Goal: Navigation & Orientation: Find specific page/section

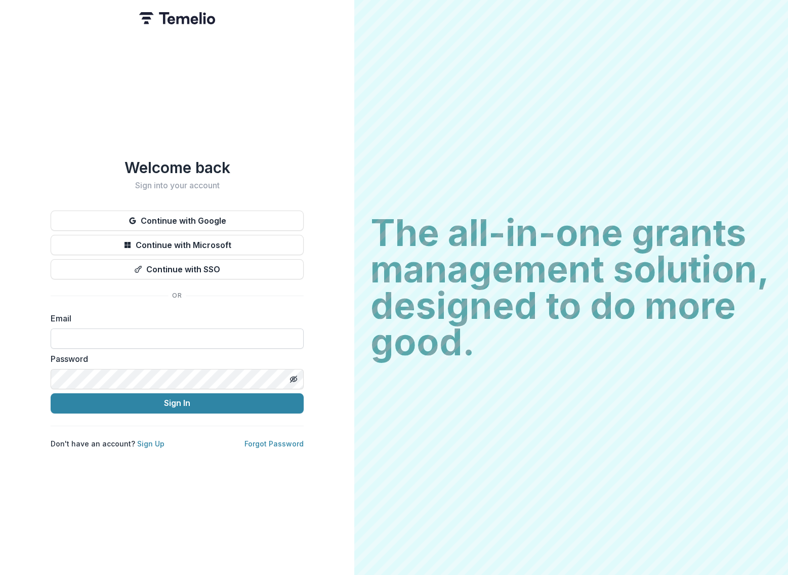
click at [149, 331] on input at bounding box center [177, 339] width 253 height 20
type input "**********"
click at [173, 211] on button "Continue with Google" at bounding box center [177, 221] width 253 height 20
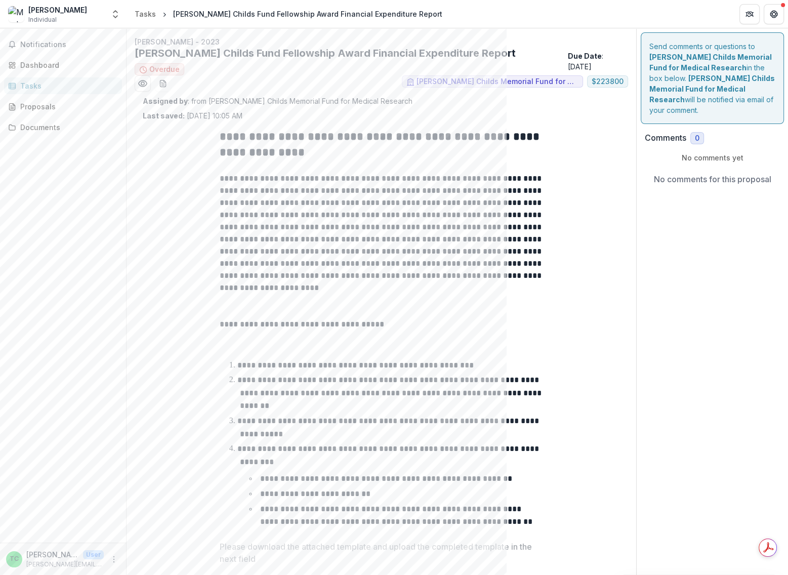
click at [47, 86] on div "Tasks" at bounding box center [67, 86] width 94 height 11
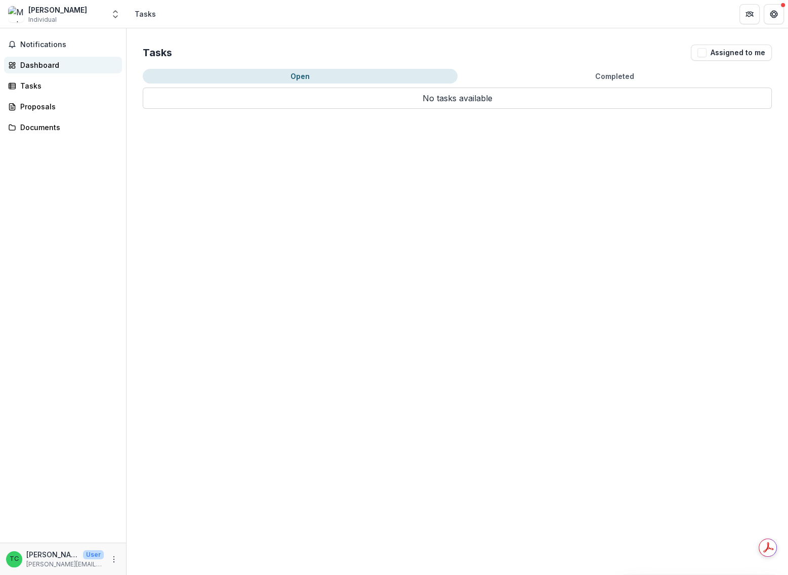
click at [52, 64] on div "Dashboard" at bounding box center [67, 65] width 94 height 11
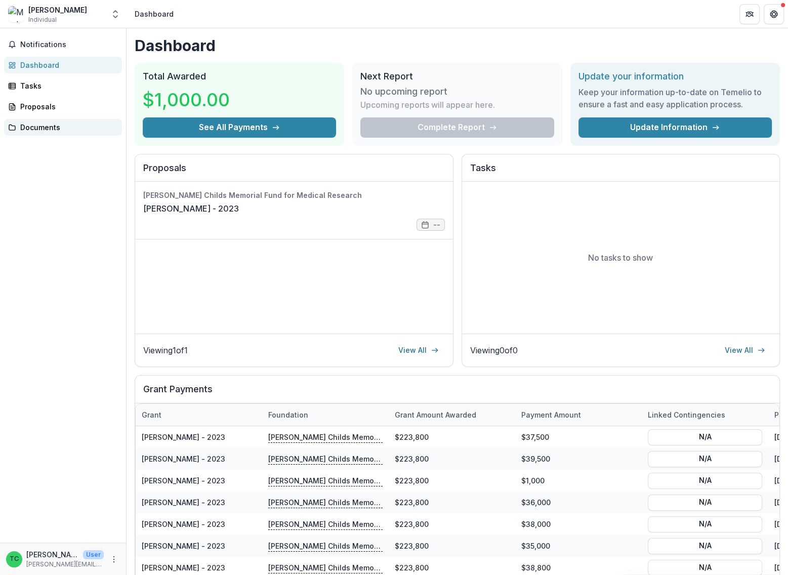
click at [47, 128] on div "Documents" at bounding box center [67, 127] width 94 height 11
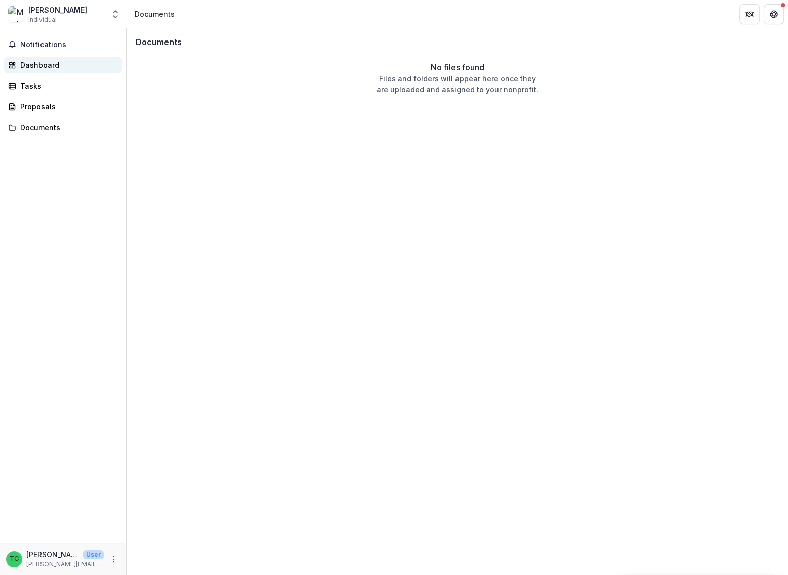
click at [50, 66] on div "Dashboard" at bounding box center [67, 65] width 94 height 11
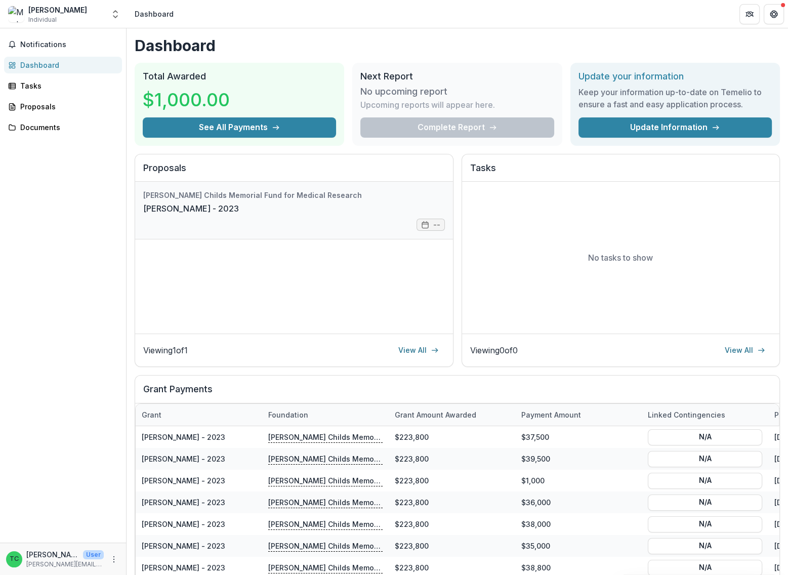
click at [239, 211] on link "[PERSON_NAME] - 2023" at bounding box center [191, 209] width 96 height 12
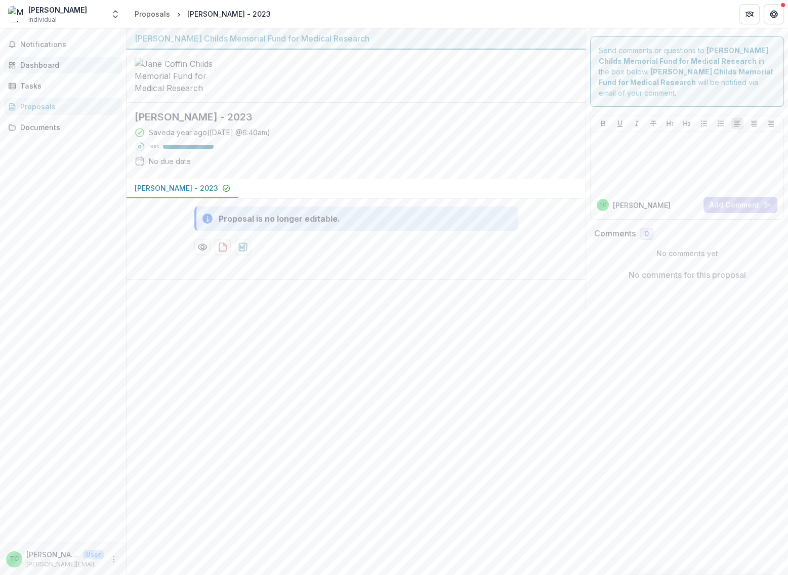
click at [49, 60] on div "Dashboard" at bounding box center [67, 65] width 94 height 11
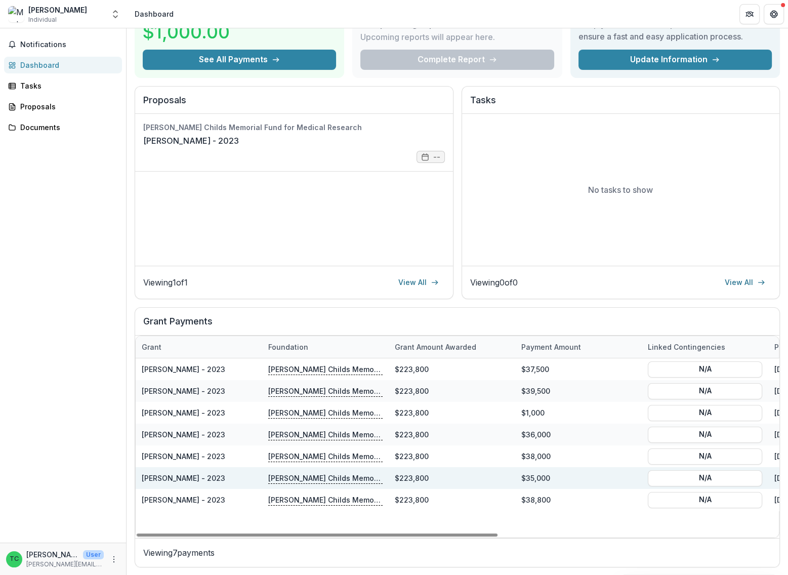
drag, startPoint x: 425, startPoint y: 536, endPoint x: 235, endPoint y: 475, distance: 198.7
click at [214, 534] on div at bounding box center [317, 535] width 361 height 3
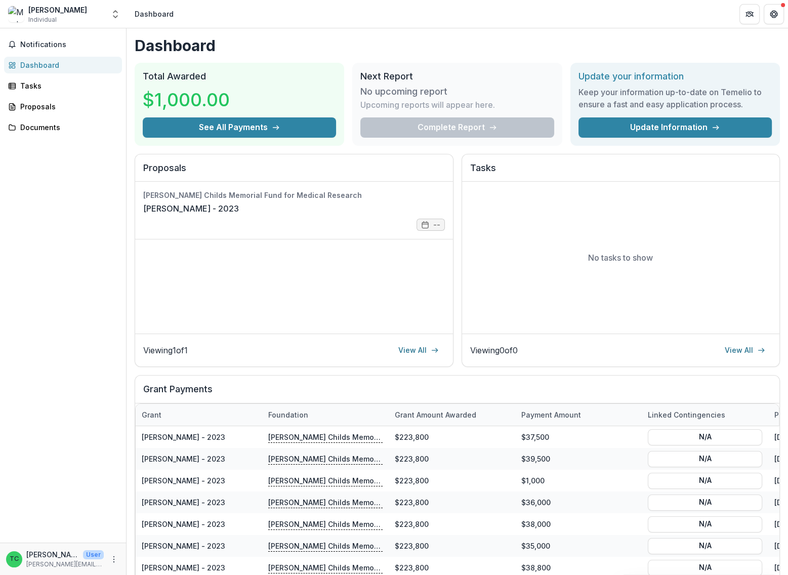
click at [461, 125] on div "Complete Report" at bounding box center [456, 127] width 193 height 20
drag, startPoint x: 386, startPoint y: 78, endPoint x: 348, endPoint y: 81, distance: 38.6
click at [386, 78] on h2 "Next Report" at bounding box center [456, 76] width 193 height 11
click at [39, 88] on div "Tasks" at bounding box center [67, 86] width 94 height 11
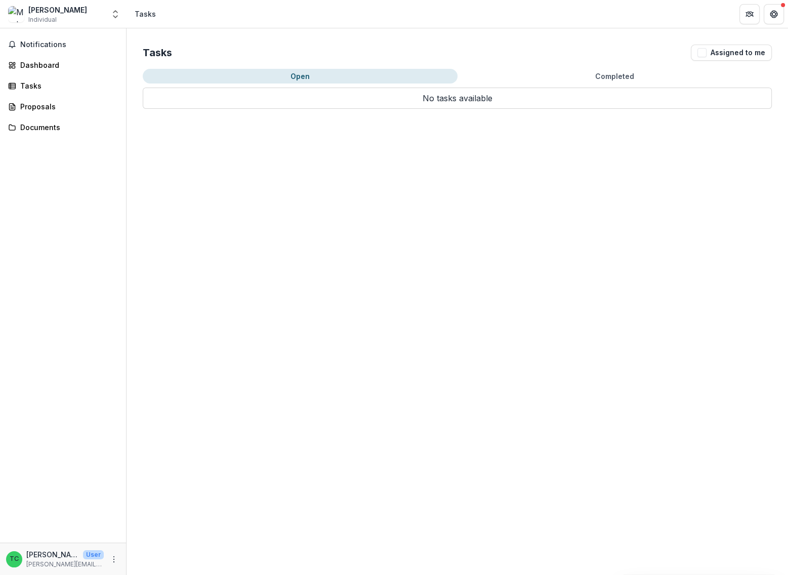
click at [605, 75] on button "Completed" at bounding box center [615, 76] width 315 height 15
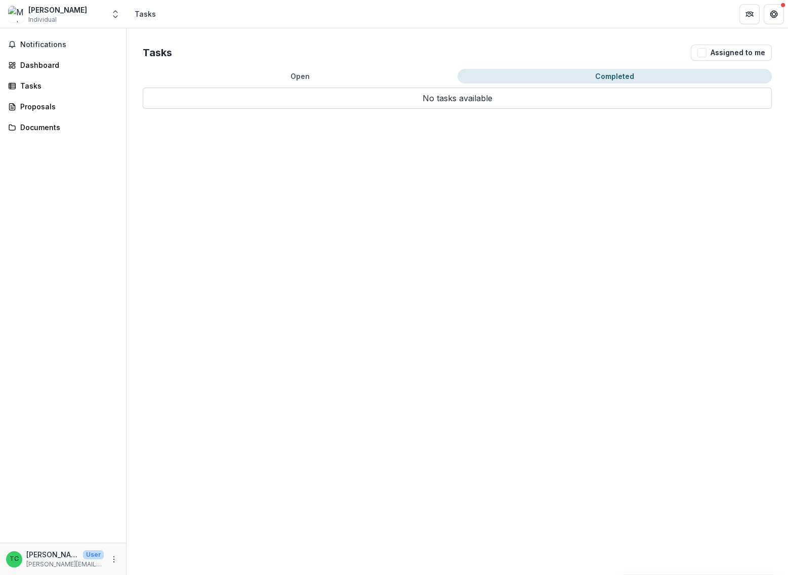
click at [558, 79] on button "Completed" at bounding box center [615, 76] width 315 height 15
click at [714, 53] on button "Assigned to me" at bounding box center [731, 53] width 81 height 16
click at [656, 74] on button "Completed" at bounding box center [615, 76] width 315 height 15
click at [712, 55] on button "Assigned to me" at bounding box center [731, 53] width 81 height 16
click at [34, 108] on div "Proposals" at bounding box center [67, 106] width 94 height 11
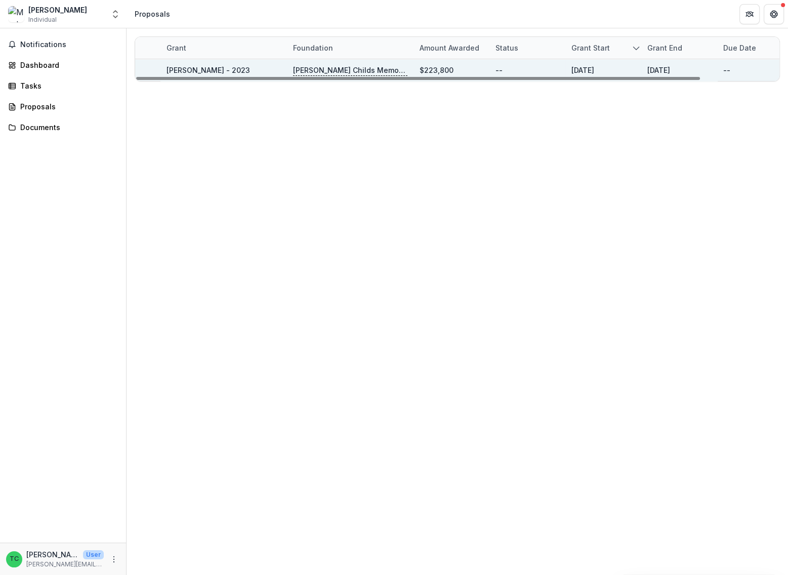
click at [232, 69] on div "[PERSON_NAME] - 2023" at bounding box center [224, 70] width 114 height 22
click at [326, 71] on p "[PERSON_NAME] Childs Memorial Fund for Medical Research" at bounding box center [350, 70] width 114 height 11
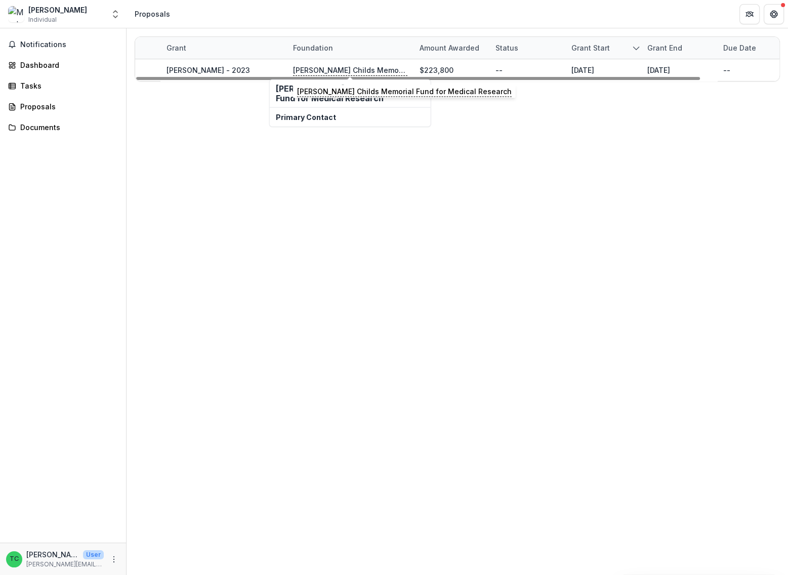
click at [306, 101] on h2 "[PERSON_NAME] Childs Memorial Fund for Medical Research" at bounding box center [350, 93] width 149 height 19
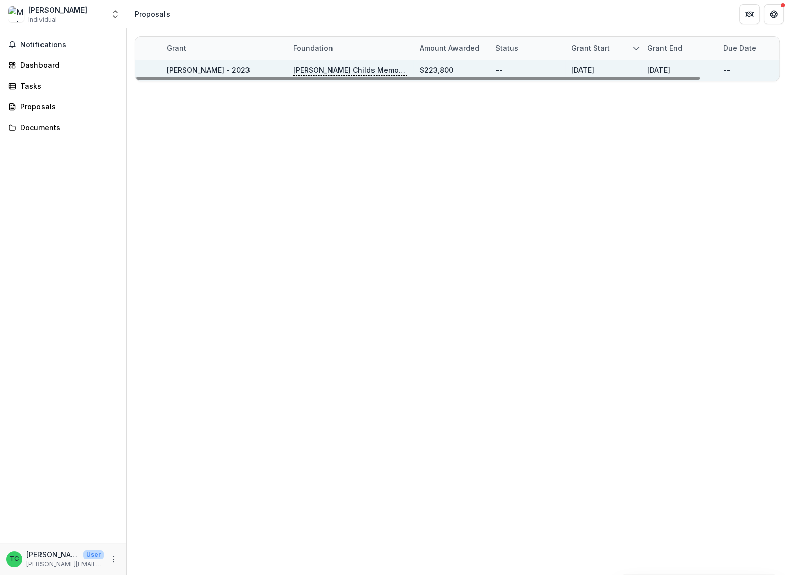
click at [354, 65] on p "[PERSON_NAME] Childs Memorial Fund for Medical Research" at bounding box center [350, 70] width 114 height 11
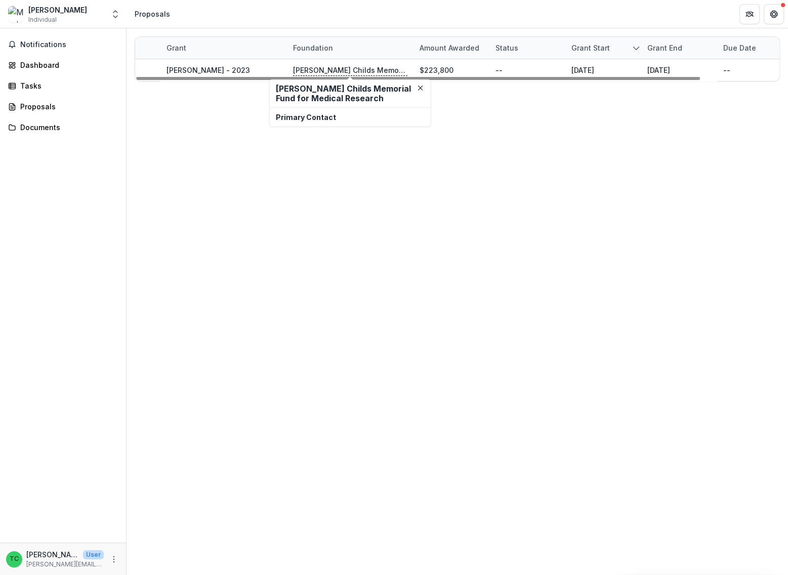
click at [332, 109] on div "Primary Contact" at bounding box center [350, 117] width 161 height 19
click at [323, 117] on p "Primary Contact" at bounding box center [350, 117] width 149 height 11
click at [561, 137] on div "Grant Foundation Amount awarded Status Grant start Grant end Due Date Report Du…" at bounding box center [458, 301] width 662 height 547
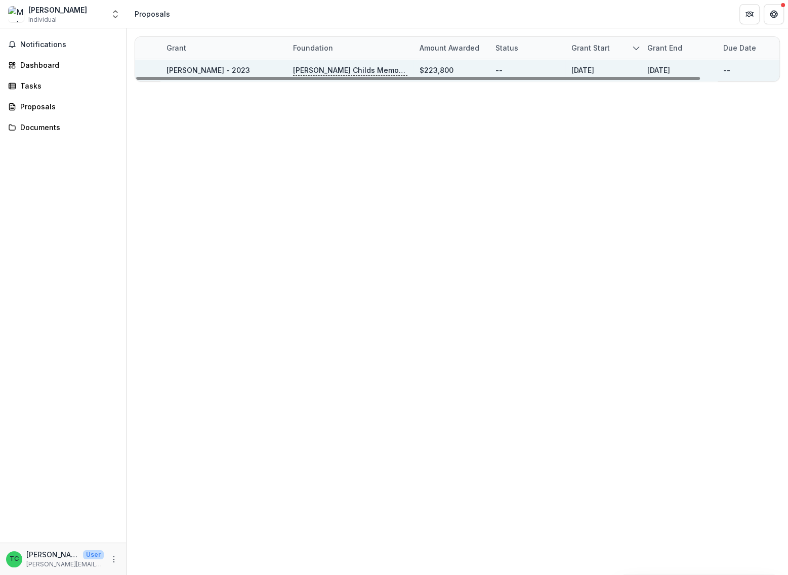
click at [569, 68] on div "[DATE]" at bounding box center [604, 70] width 76 height 22
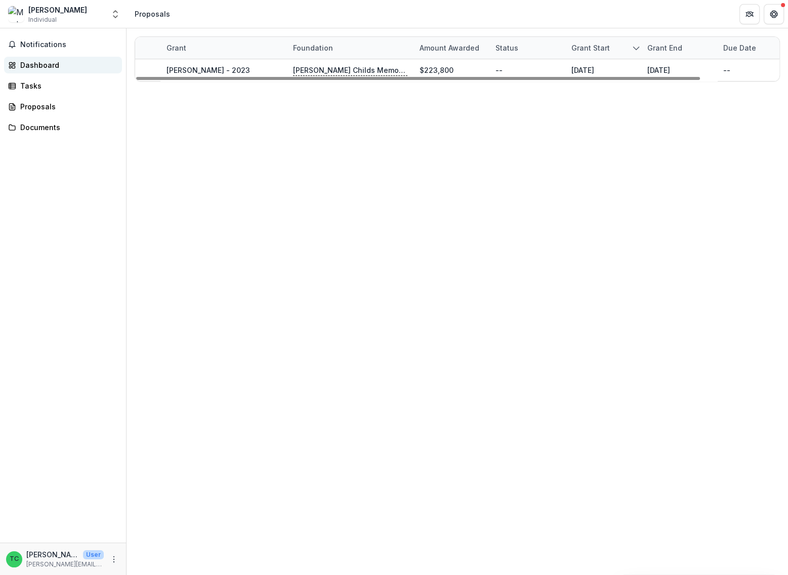
click at [61, 64] on div "Dashboard" at bounding box center [67, 65] width 94 height 11
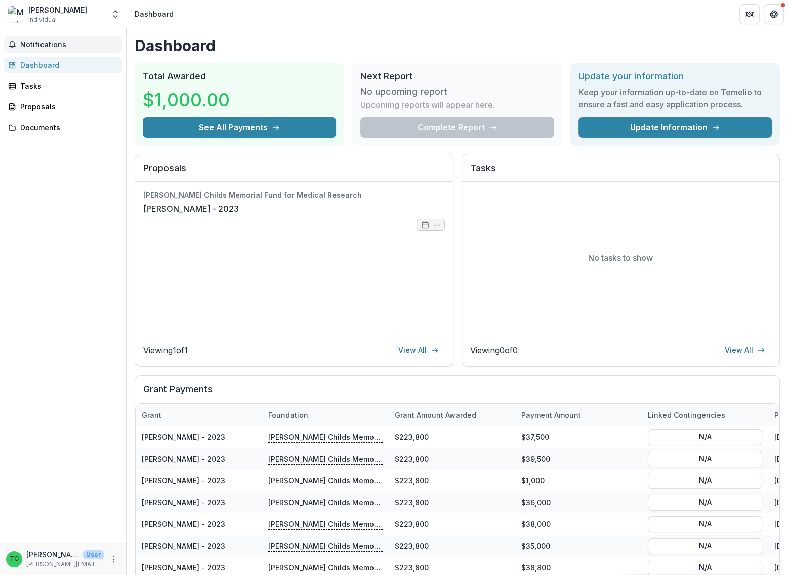
click at [51, 41] on span "Notifications" at bounding box center [69, 45] width 98 height 9
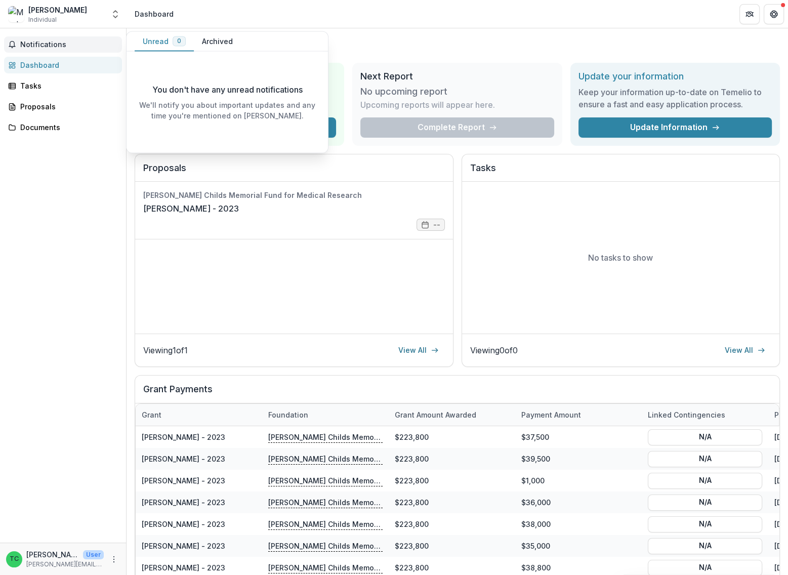
click at [230, 40] on button "Archived" at bounding box center [217, 42] width 47 height 20
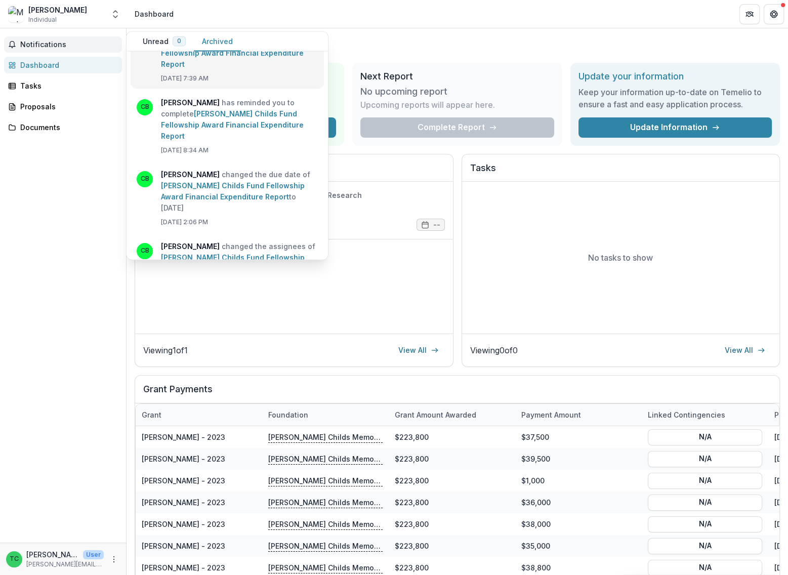
scroll to position [129, 0]
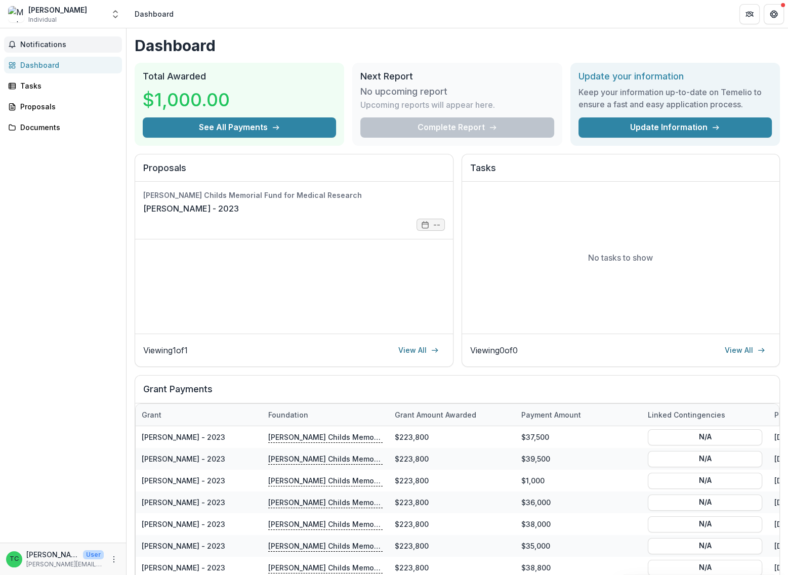
click at [73, 160] on div "Notifications Unread 0 Archived You don't have any unread notifications We'll n…" at bounding box center [63, 285] width 126 height 514
click at [53, 89] on div "Tasks" at bounding box center [67, 86] width 94 height 11
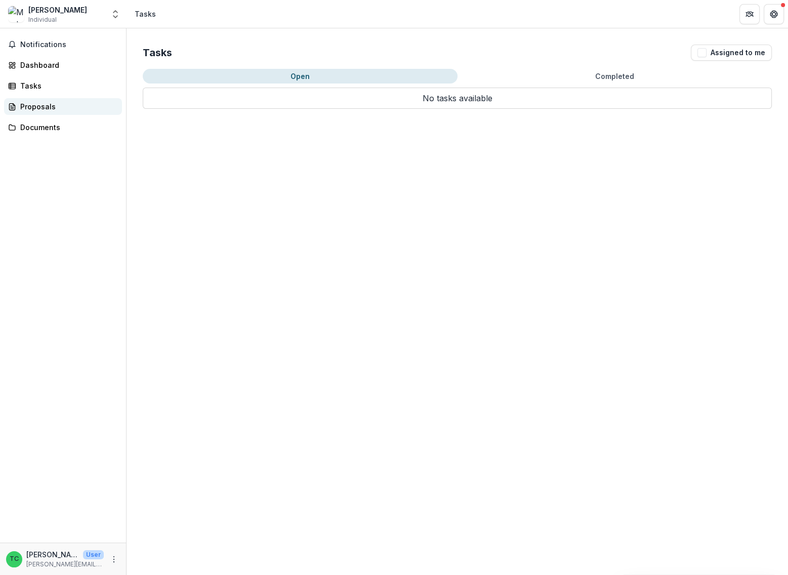
click at [57, 105] on div "Proposals" at bounding box center [67, 106] width 94 height 11
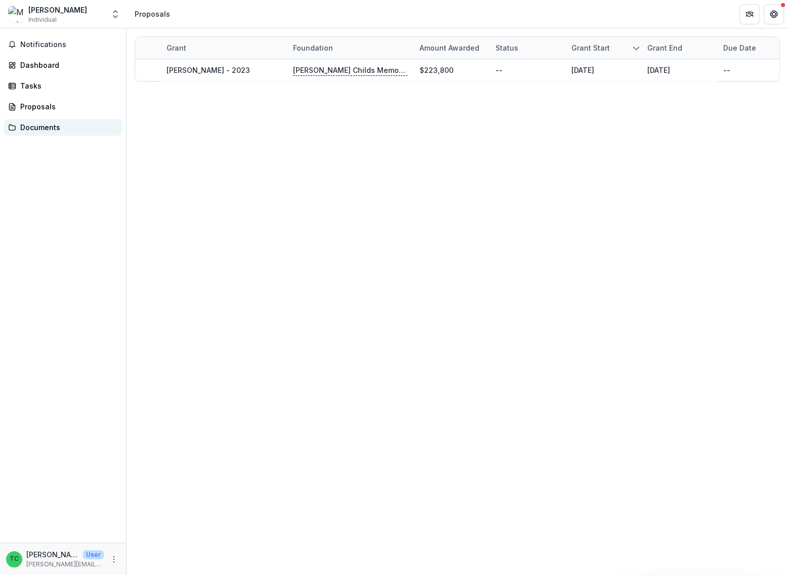
click at [56, 120] on link "Documents" at bounding box center [63, 127] width 118 height 17
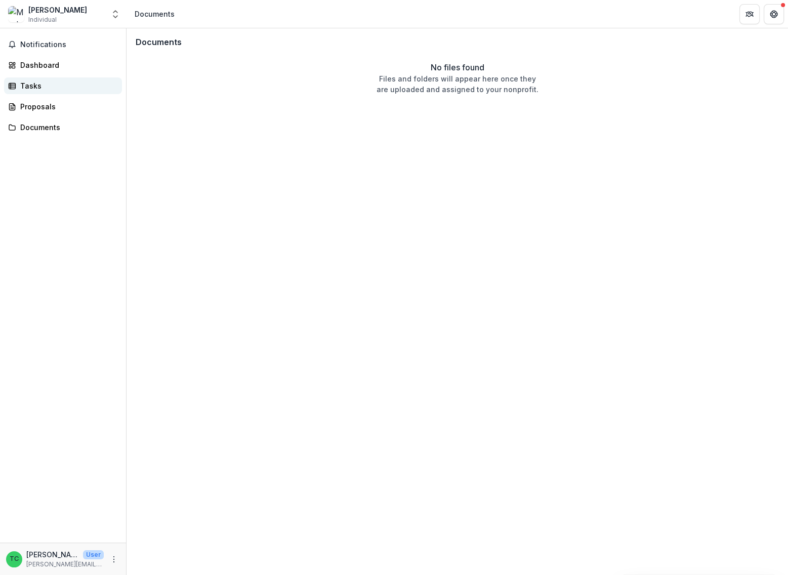
click at [46, 79] on link "Tasks" at bounding box center [63, 85] width 118 height 17
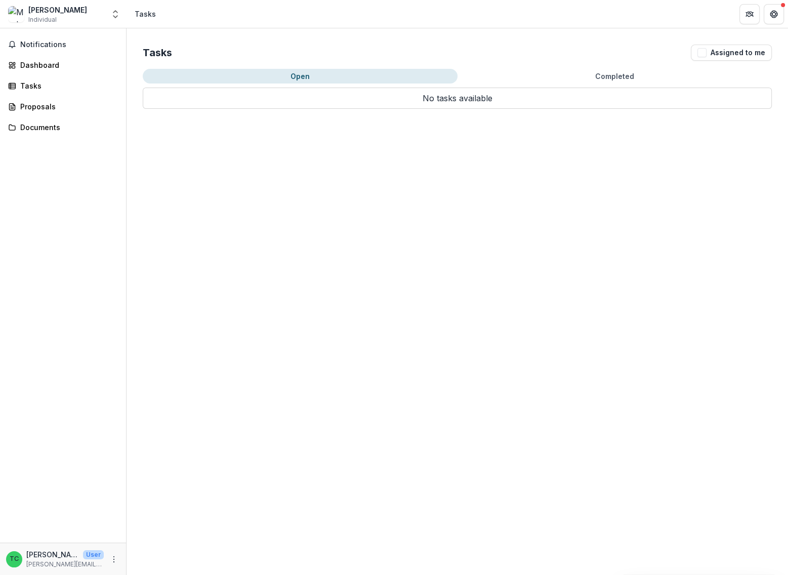
click at [49, 554] on p "[PERSON_NAME]" at bounding box center [52, 554] width 53 height 11
click at [115, 555] on icon "More" at bounding box center [114, 559] width 8 height 8
drag, startPoint x: 82, startPoint y: 444, endPoint x: 79, endPoint y: 238, distance: 206.1
click at [82, 443] on div "Notifications Dashboard Tasks Proposals Documents" at bounding box center [63, 285] width 126 height 514
click at [69, 10] on div "[PERSON_NAME] Individual" at bounding box center [56, 15] width 96 height 20
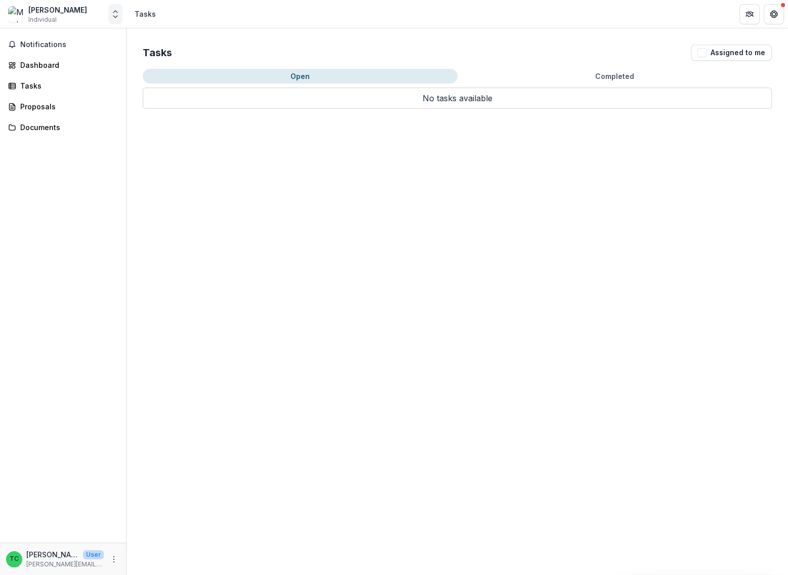
click at [116, 13] on icon "Open entity switcher" at bounding box center [115, 14] width 10 height 10
click at [38, 73] on div "[PERSON_NAME]" at bounding box center [54, 73] width 58 height 11
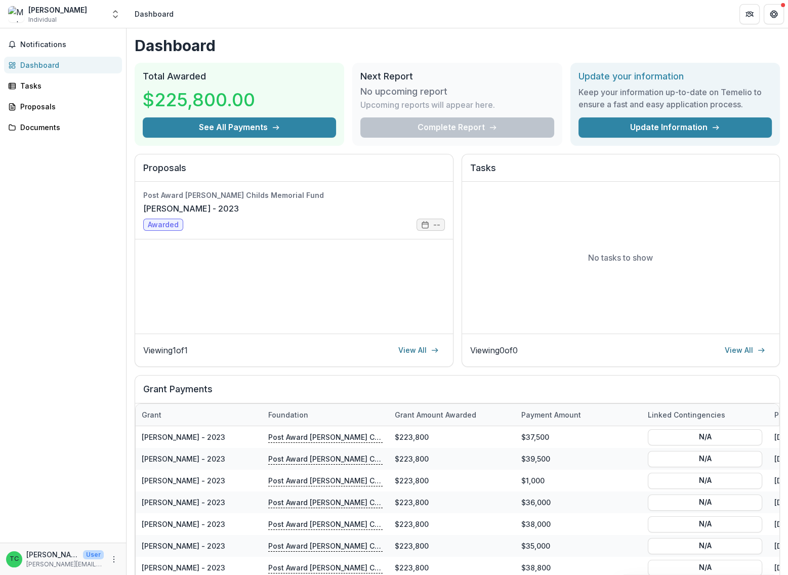
click at [436, 112] on div "No upcoming report Upcoming reports will appear here." at bounding box center [456, 99] width 193 height 35
click at [48, 86] on div "Tasks" at bounding box center [67, 86] width 94 height 11
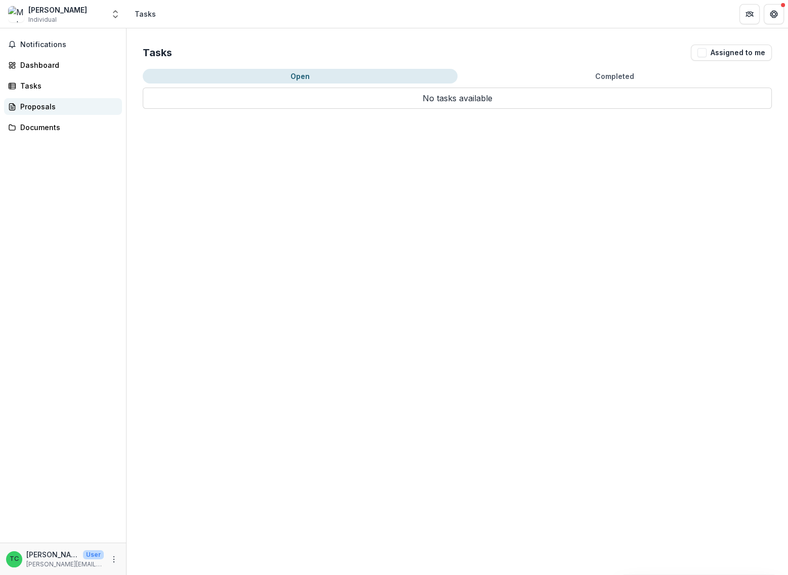
click at [49, 106] on div "Proposals" at bounding box center [67, 106] width 94 height 11
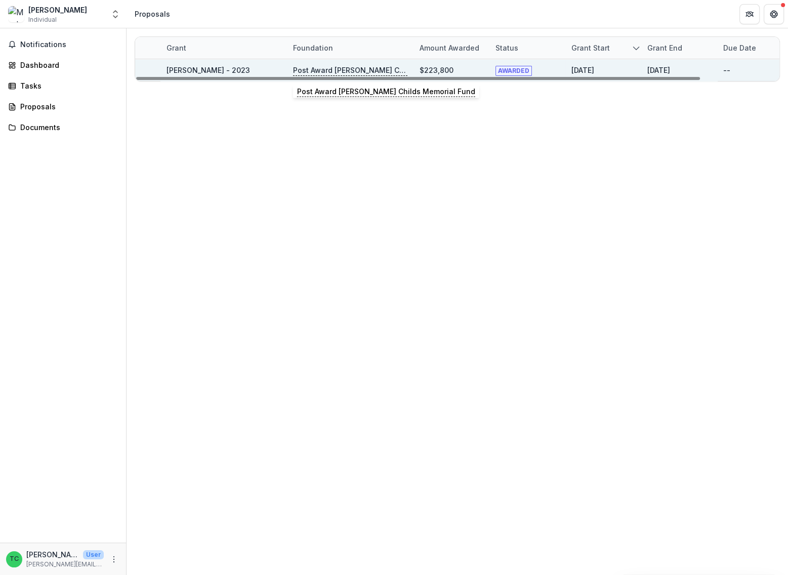
click at [350, 71] on p "Post Award [PERSON_NAME] Childs Memorial Fund" at bounding box center [350, 70] width 114 height 11
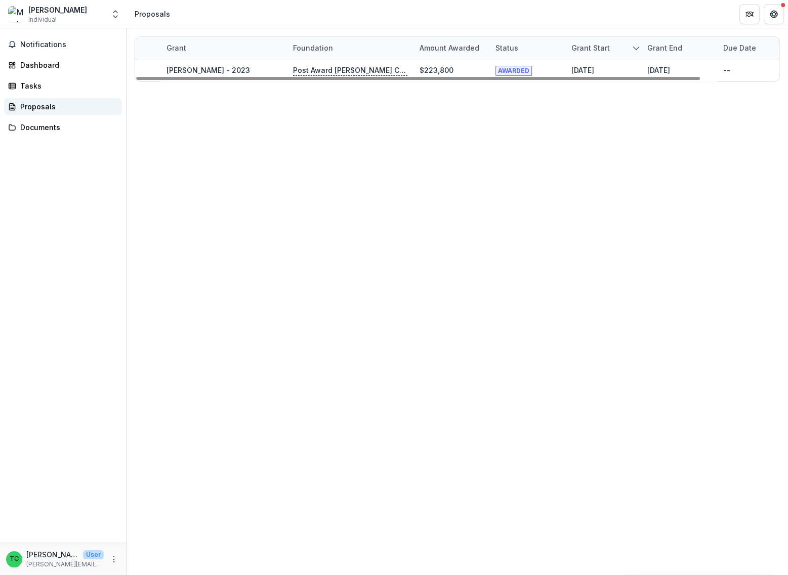
click at [34, 103] on div "Proposals" at bounding box center [67, 106] width 94 height 11
click at [37, 87] on div "Tasks" at bounding box center [67, 86] width 94 height 11
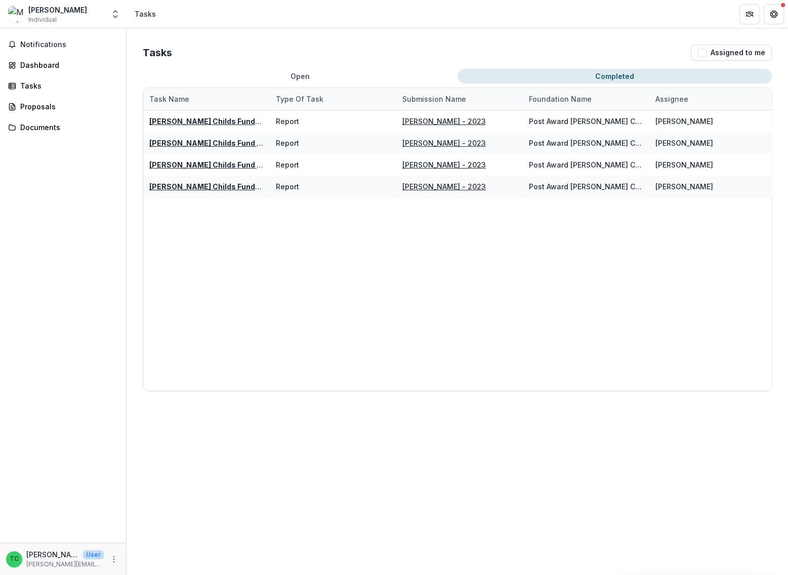
click at [615, 69] on button "Completed" at bounding box center [615, 76] width 315 height 15
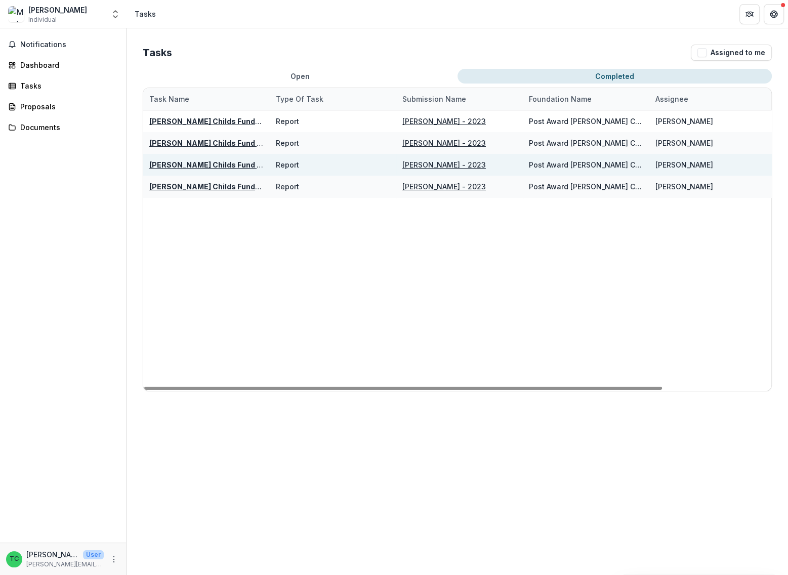
click at [358, 164] on div "Report" at bounding box center [333, 165] width 114 height 22
click at [236, 164] on u "[PERSON_NAME] Childs Fund Fellowship Award Financial Expenditure Report" at bounding box center [287, 164] width 277 height 9
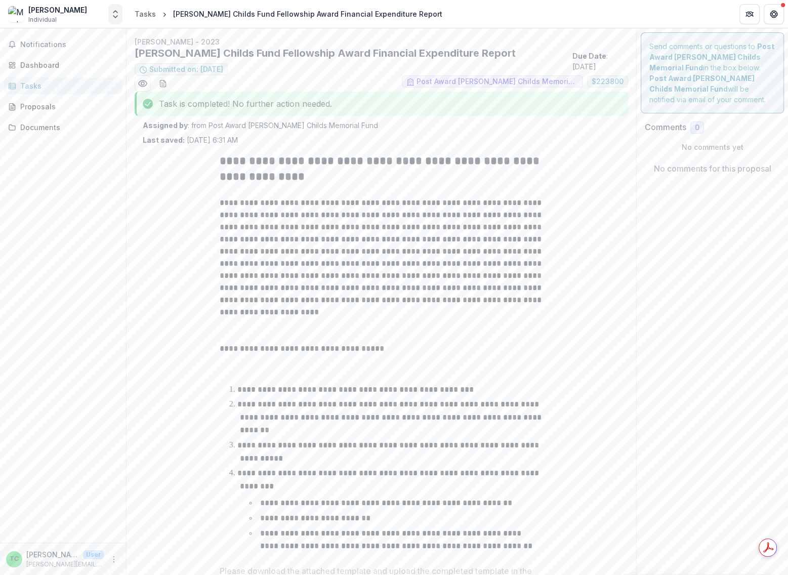
click at [117, 15] on icon "Open entity switcher" at bounding box center [115, 14] width 10 height 10
click at [164, 15] on polyline "breadcrumb" at bounding box center [165, 15] width 2 height 4
click at [151, 15] on div "Tasks" at bounding box center [145, 14] width 21 height 11
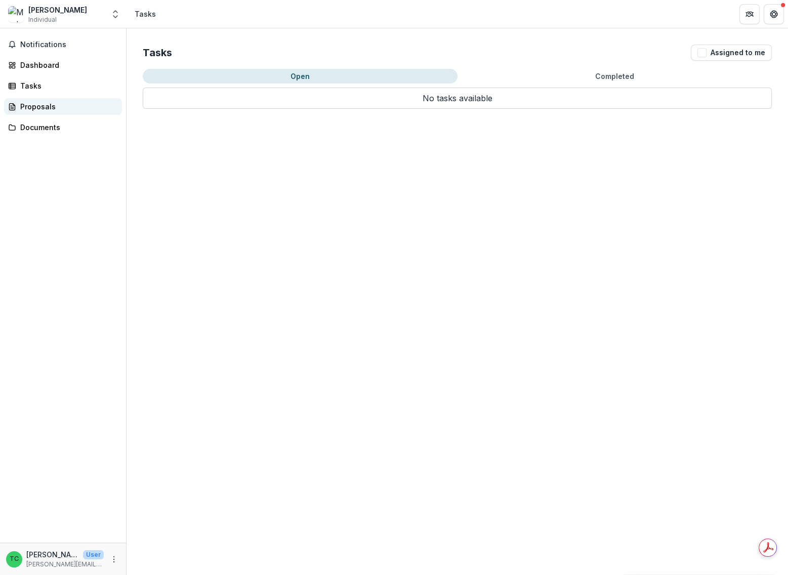
click at [38, 107] on div "Proposals" at bounding box center [67, 106] width 94 height 11
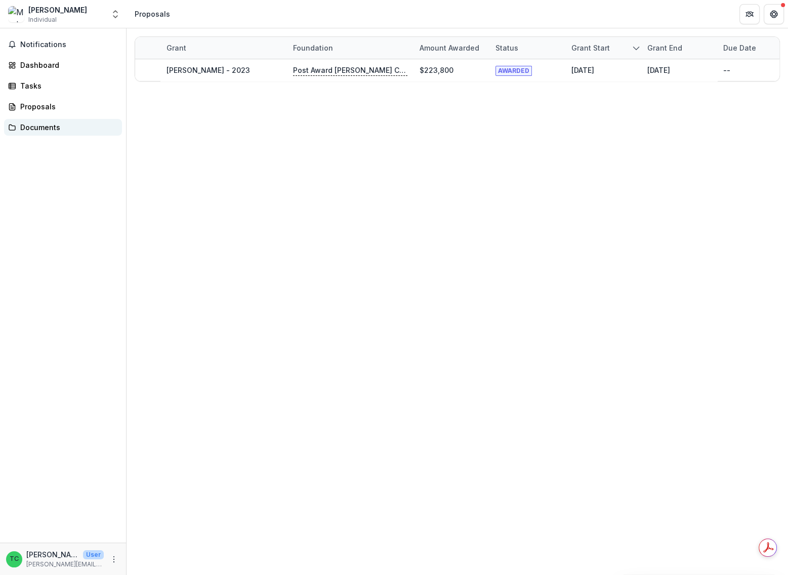
click at [50, 128] on div "Documents" at bounding box center [67, 127] width 94 height 11
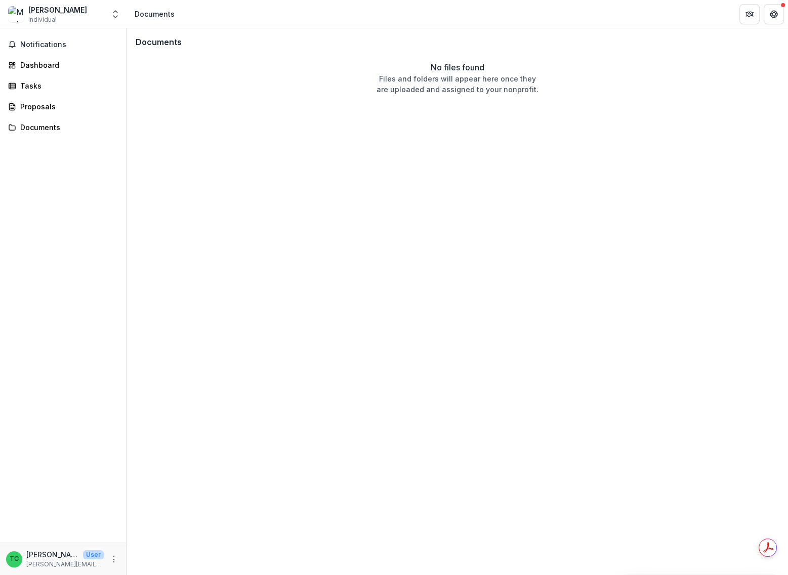
click at [46, 96] on div "Notifications Dashboard Tasks Proposals Documents" at bounding box center [63, 285] width 126 height 514
click at [39, 79] on link "Tasks" at bounding box center [63, 85] width 118 height 17
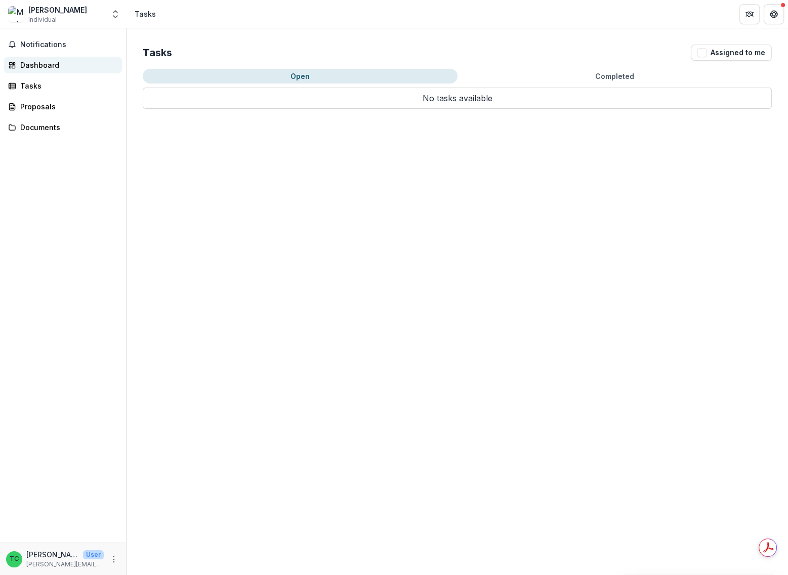
click at [49, 63] on div "Dashboard" at bounding box center [67, 65] width 94 height 11
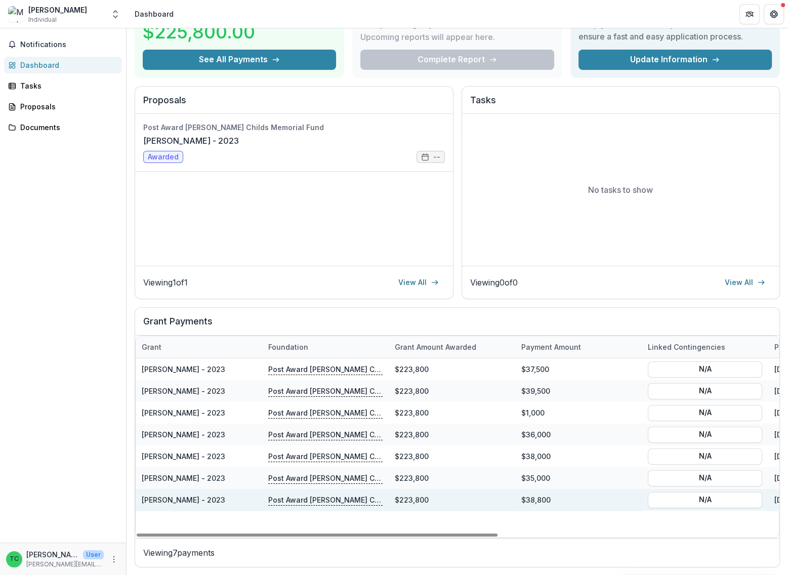
drag, startPoint x: 430, startPoint y: 535, endPoint x: 238, endPoint y: 502, distance: 194.2
click at [197, 535] on div at bounding box center [317, 535] width 361 height 3
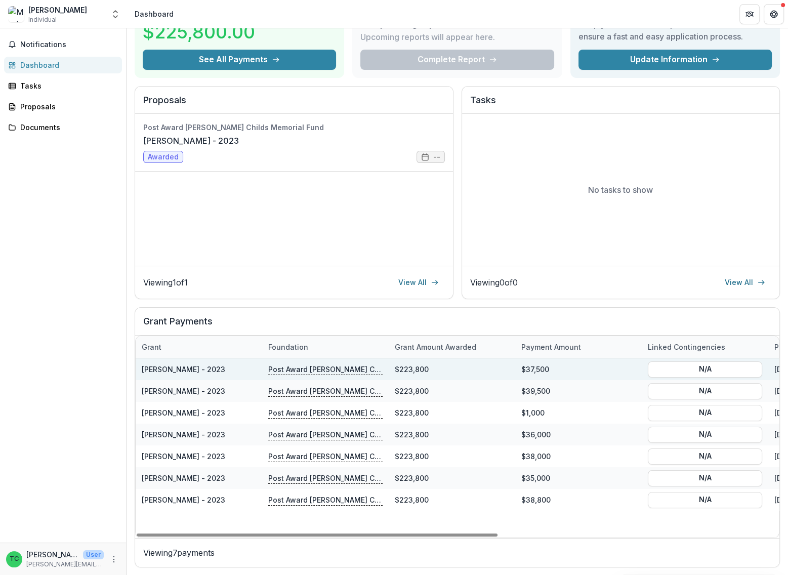
click at [317, 367] on p "Post Award [PERSON_NAME] Childs Memorial Fund" at bounding box center [325, 369] width 114 height 11
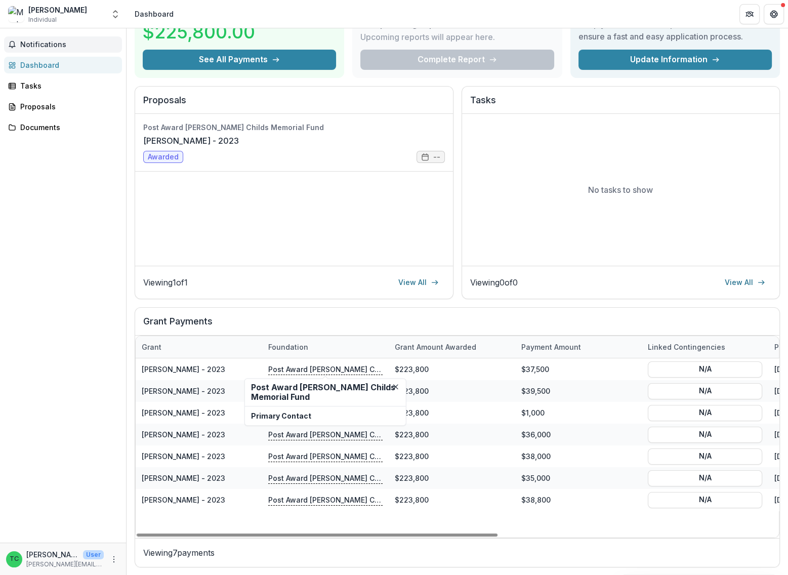
click at [30, 44] on span "Notifications" at bounding box center [69, 45] width 98 height 9
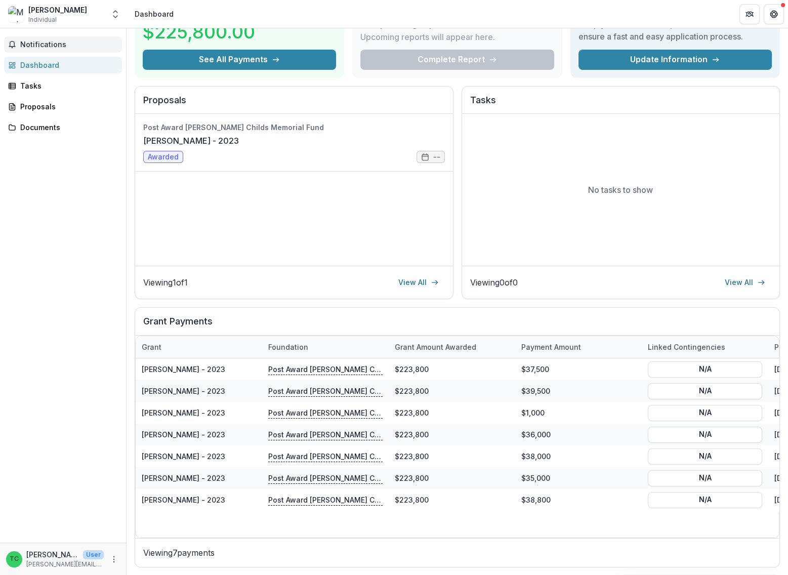
click at [39, 67] on div "Dashboard" at bounding box center [67, 65] width 94 height 11
click at [38, 77] on link "Tasks" at bounding box center [63, 85] width 118 height 17
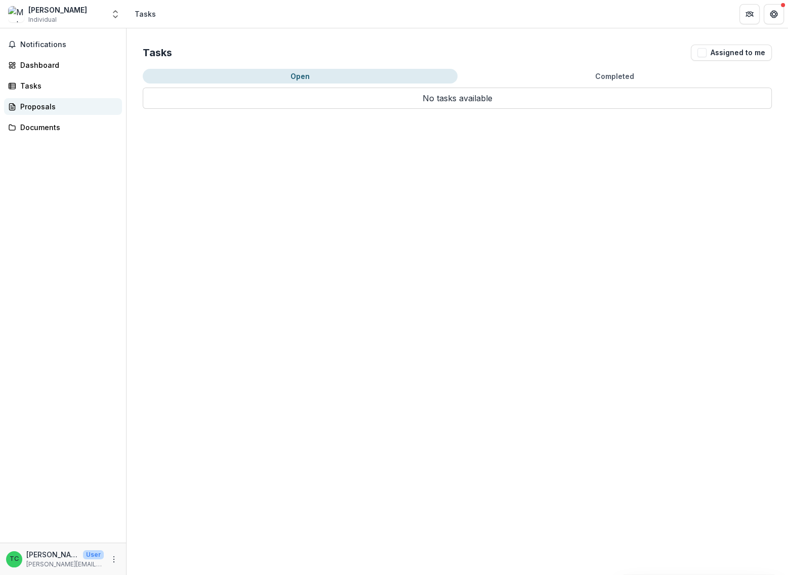
click at [49, 107] on div "Proposals" at bounding box center [67, 106] width 94 height 11
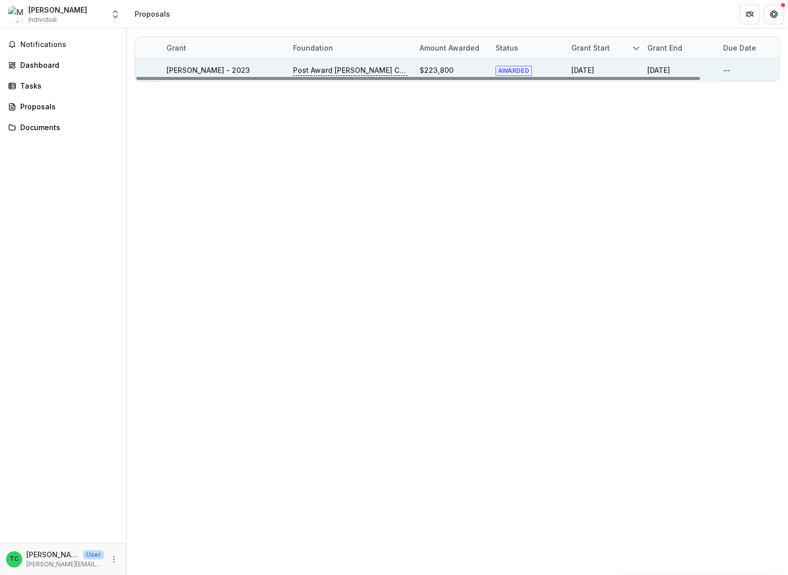
click at [334, 67] on p "Post Award [PERSON_NAME] Childs Memorial Fund" at bounding box center [350, 70] width 114 height 11
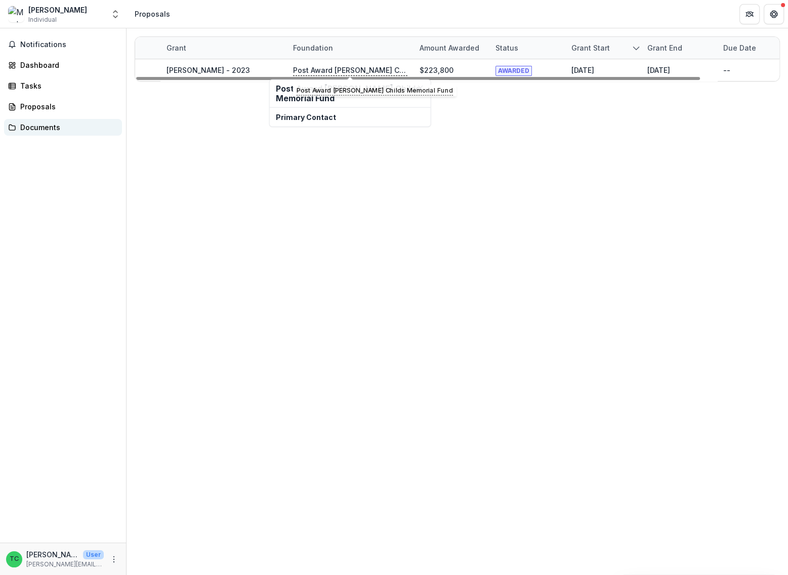
click at [29, 125] on div "Documents" at bounding box center [67, 127] width 94 height 11
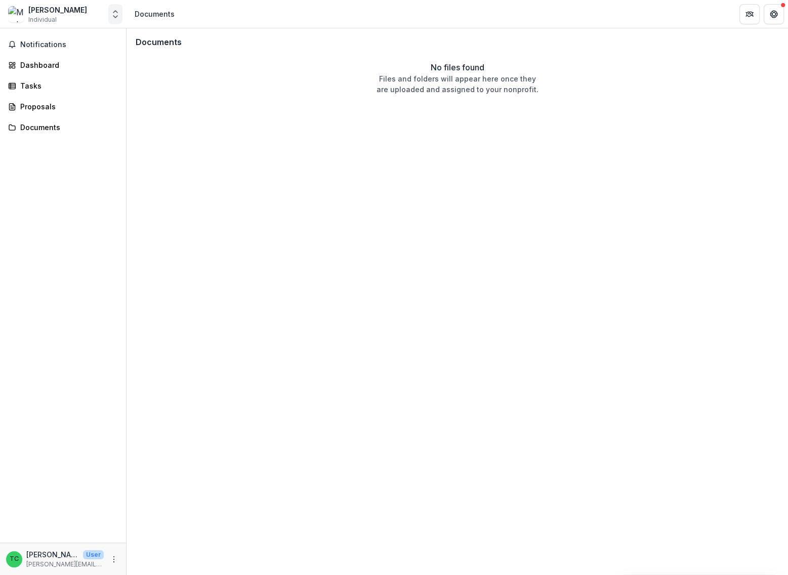
click at [108, 8] on button "Open entity switcher" at bounding box center [115, 14] width 14 height 20
click at [44, 55] on div "[PERSON_NAME]" at bounding box center [54, 55] width 58 height 11
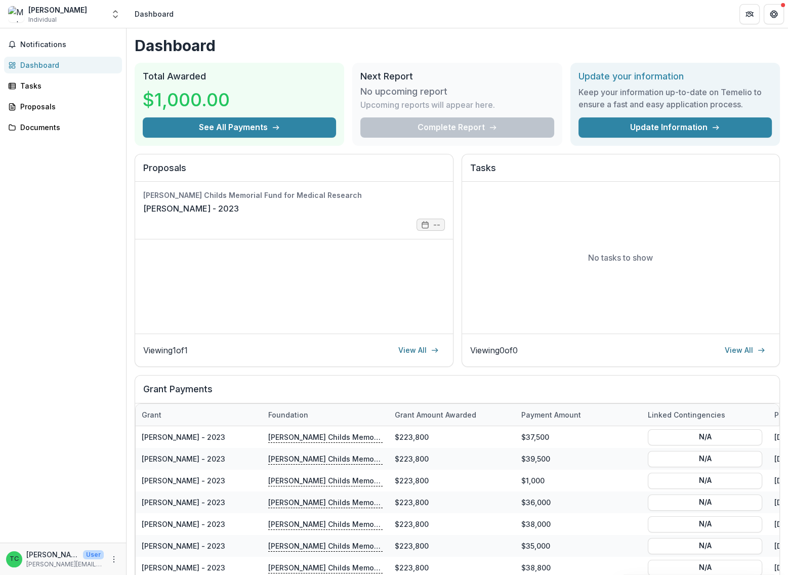
click at [547, 122] on div "Complete Report" at bounding box center [456, 127] width 193 height 20
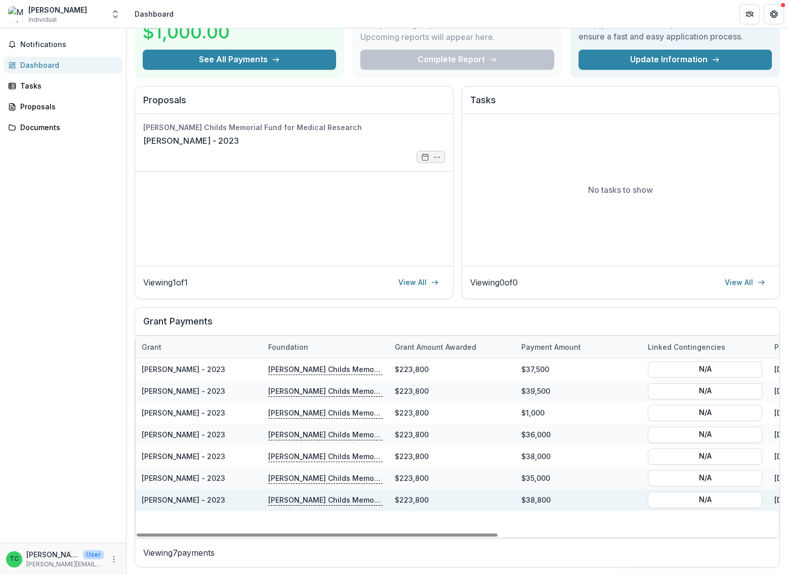
drag, startPoint x: 351, startPoint y: 531, endPoint x: 205, endPoint y: 504, distance: 148.9
click at [189, 534] on div at bounding box center [317, 535] width 361 height 3
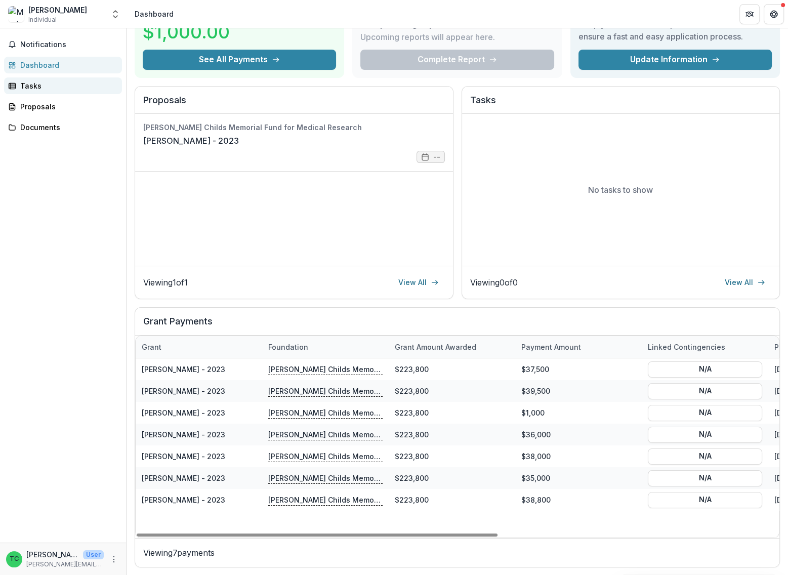
click at [65, 89] on div "Tasks" at bounding box center [67, 86] width 94 height 11
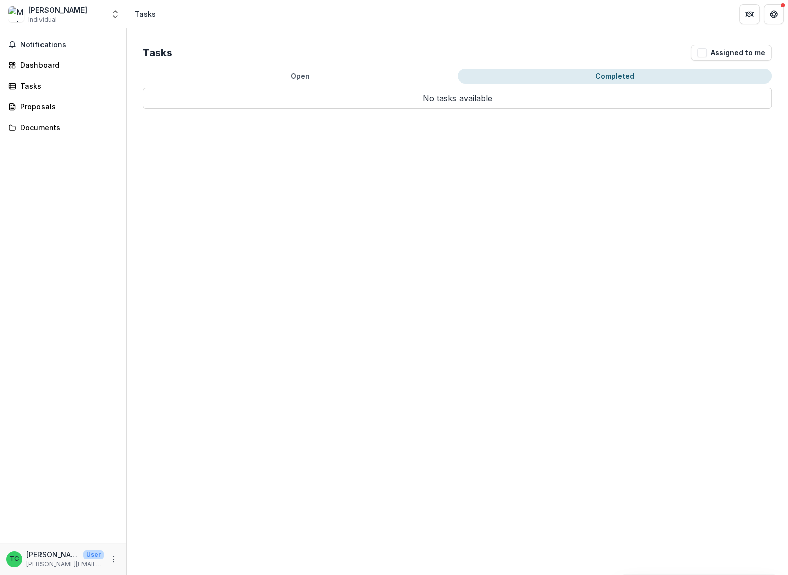
click at [533, 71] on button "Completed" at bounding box center [615, 76] width 315 height 15
click at [564, 102] on p "No tasks available" at bounding box center [457, 98] width 629 height 21
click at [51, 86] on div "Tasks" at bounding box center [67, 86] width 94 height 11
click at [23, 106] on div "Proposals" at bounding box center [67, 106] width 94 height 11
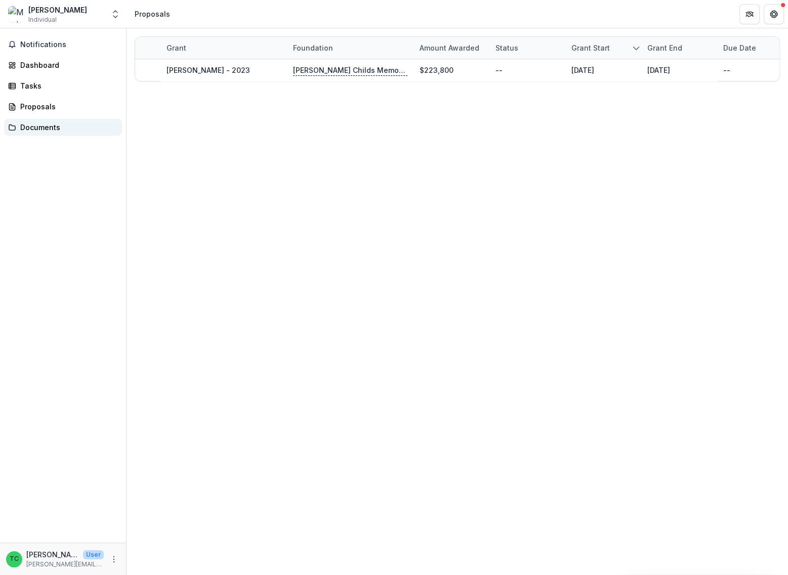
click at [44, 131] on div "Documents" at bounding box center [67, 127] width 94 height 11
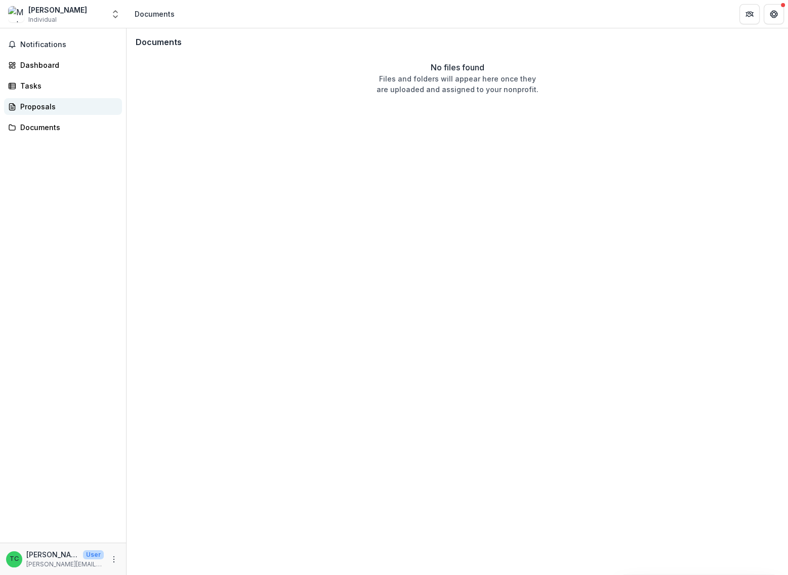
click at [39, 108] on div "Proposals" at bounding box center [67, 106] width 94 height 11
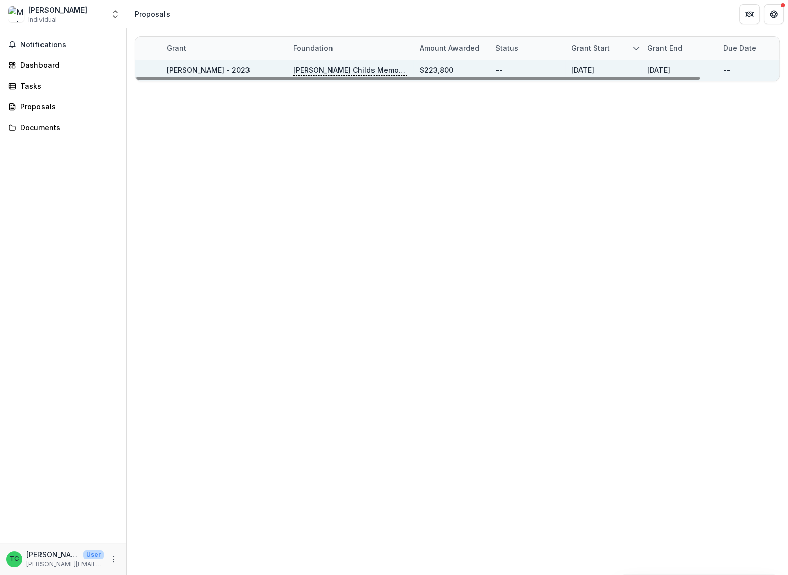
click at [323, 70] on p "[PERSON_NAME] Childs Memorial Fund for Medical Research" at bounding box center [350, 70] width 114 height 11
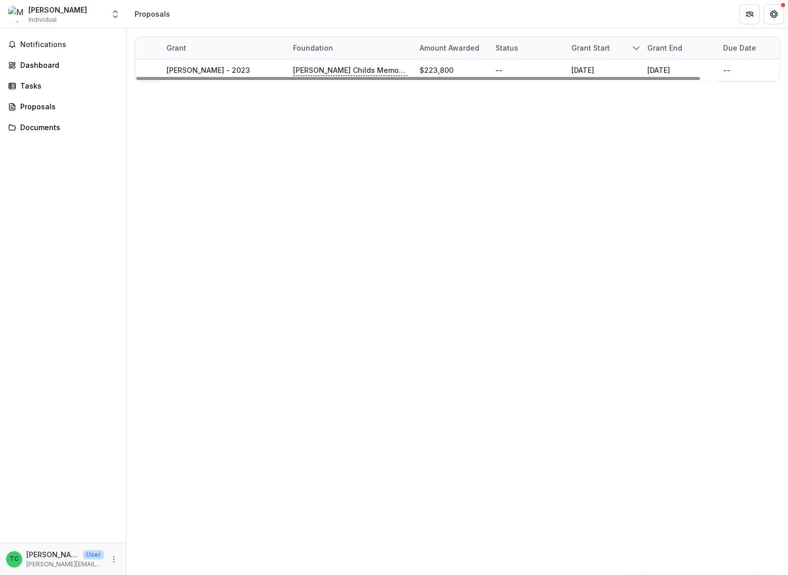
click at [41, 10] on div "[PERSON_NAME]" at bounding box center [57, 10] width 59 height 11
click at [114, 12] on icon "Open entity switcher" at bounding box center [115, 14] width 10 height 10
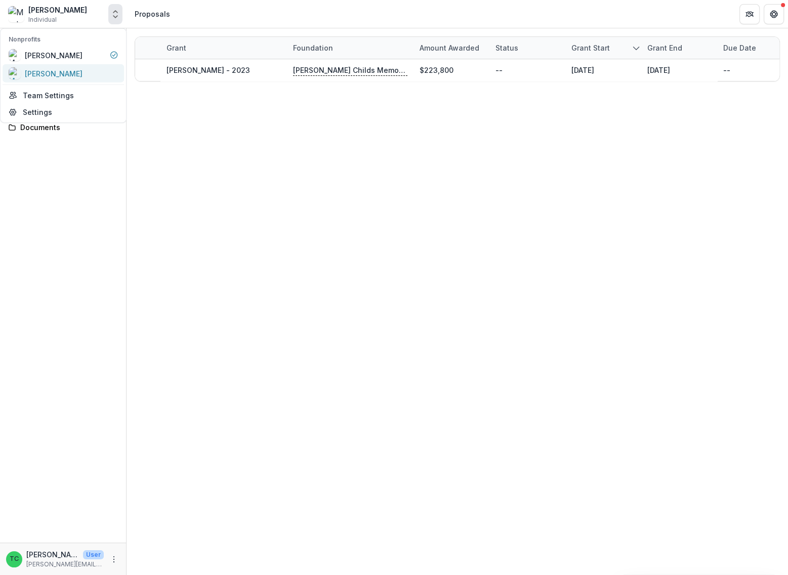
click at [67, 76] on div "[PERSON_NAME]" at bounding box center [63, 73] width 109 height 12
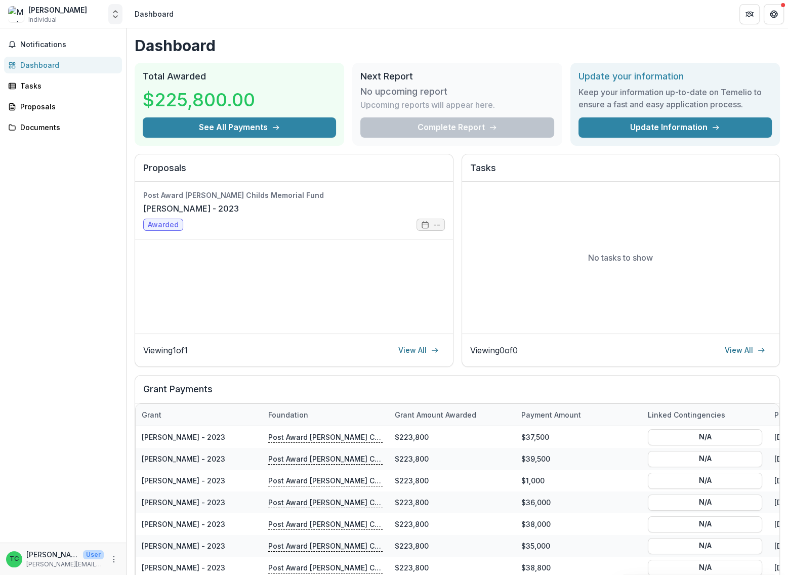
click at [115, 13] on icon "Open entity switcher" at bounding box center [115, 14] width 10 height 10
click at [51, 358] on div "Notifications Dashboard Tasks Proposals Documents" at bounding box center [63, 285] width 126 height 514
click at [408, 347] on link "View All" at bounding box center [418, 350] width 53 height 16
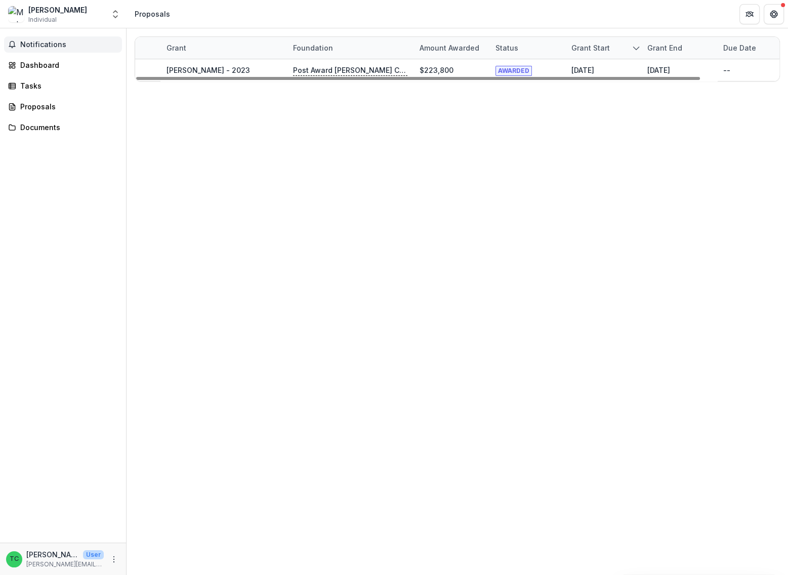
click at [43, 44] on span "Notifications" at bounding box center [69, 45] width 98 height 9
click at [42, 65] on div "Dashboard" at bounding box center [67, 65] width 94 height 11
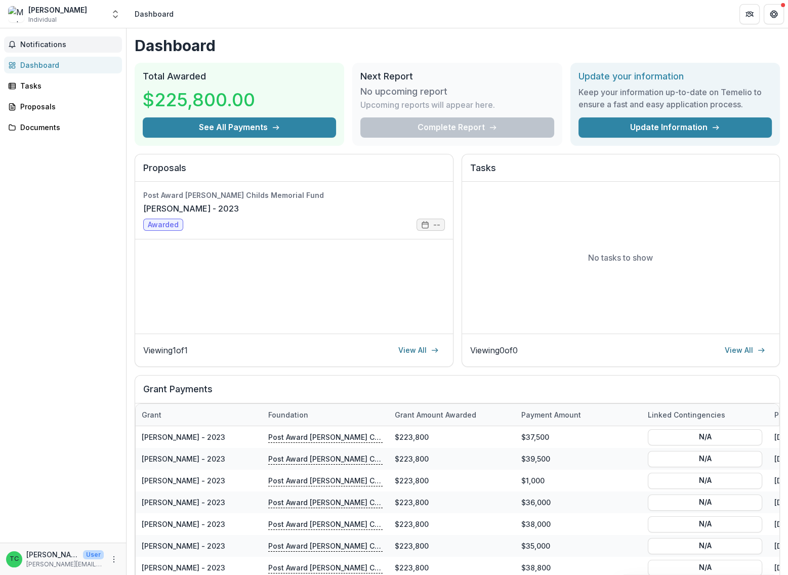
click at [56, 41] on span "Notifications" at bounding box center [69, 45] width 98 height 9
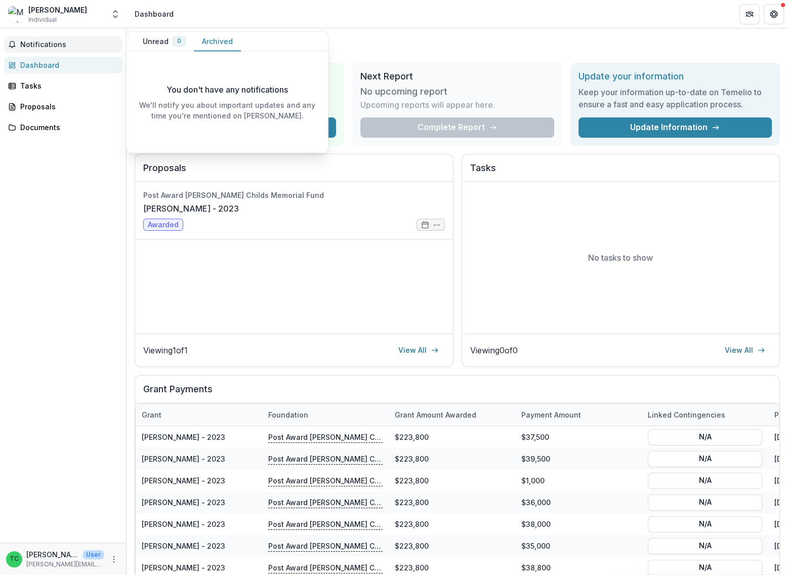
click at [214, 46] on button "Archived" at bounding box center [217, 42] width 47 height 20
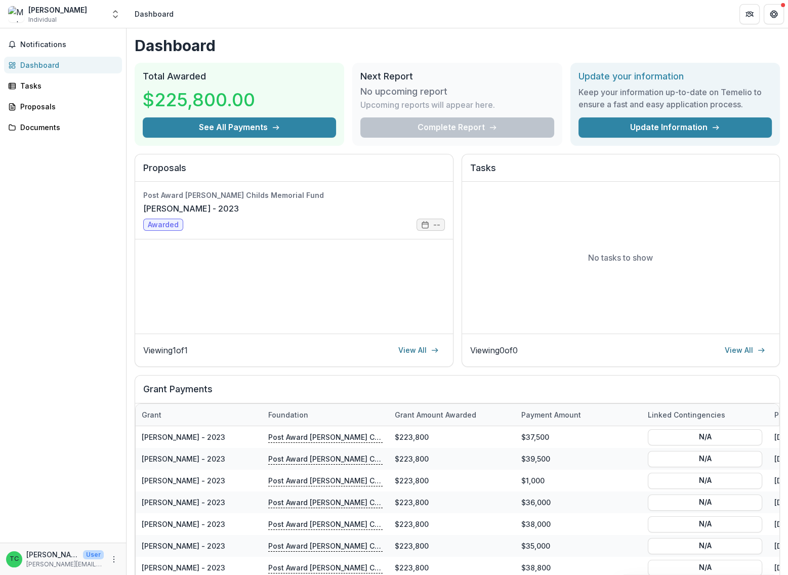
click at [50, 65] on div "Dashboard" at bounding box center [67, 65] width 94 height 11
click at [36, 88] on div "Tasks" at bounding box center [67, 86] width 94 height 11
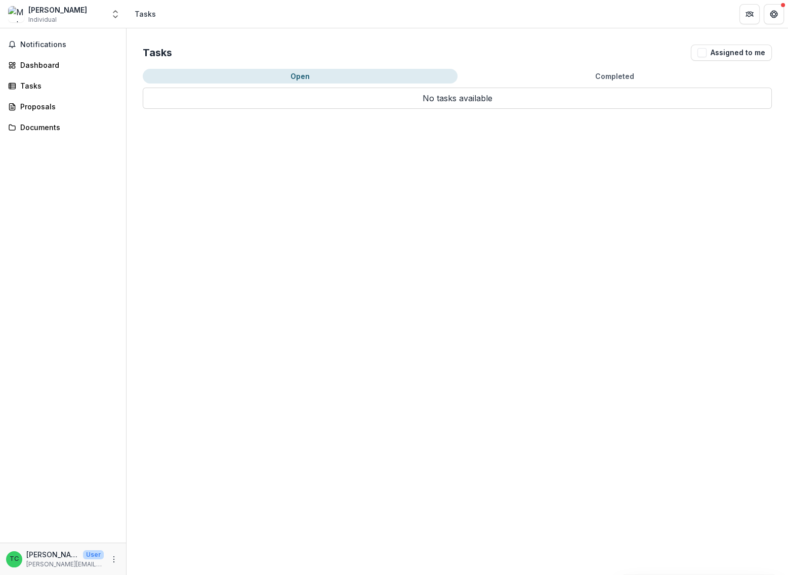
click at [37, 115] on div "Notifications Dashboard Tasks Proposals Documents" at bounding box center [63, 285] width 126 height 514
click at [37, 111] on div "Proposals" at bounding box center [67, 106] width 94 height 11
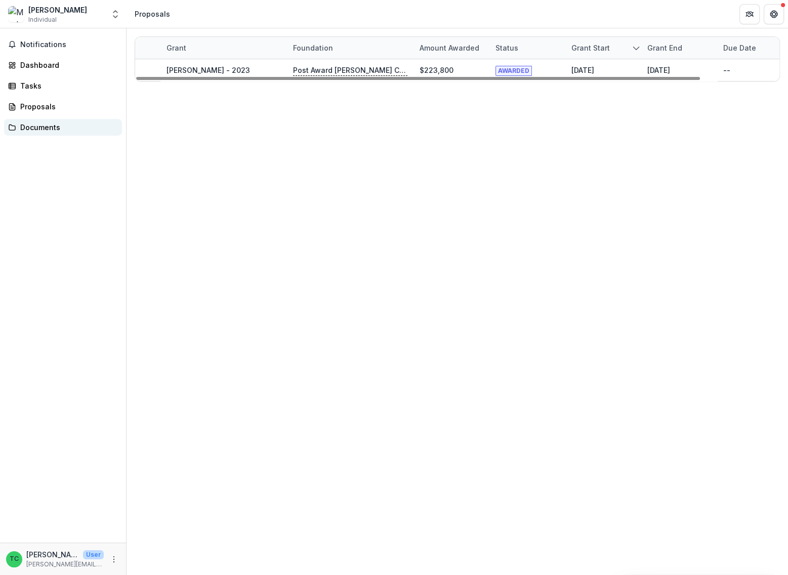
click at [44, 128] on div "Documents" at bounding box center [67, 127] width 94 height 11
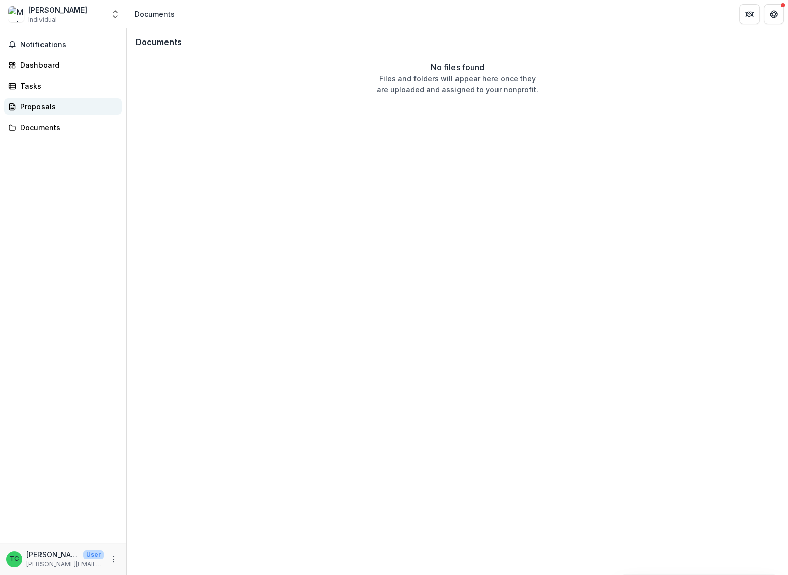
click at [34, 102] on div "Proposals" at bounding box center [67, 106] width 94 height 11
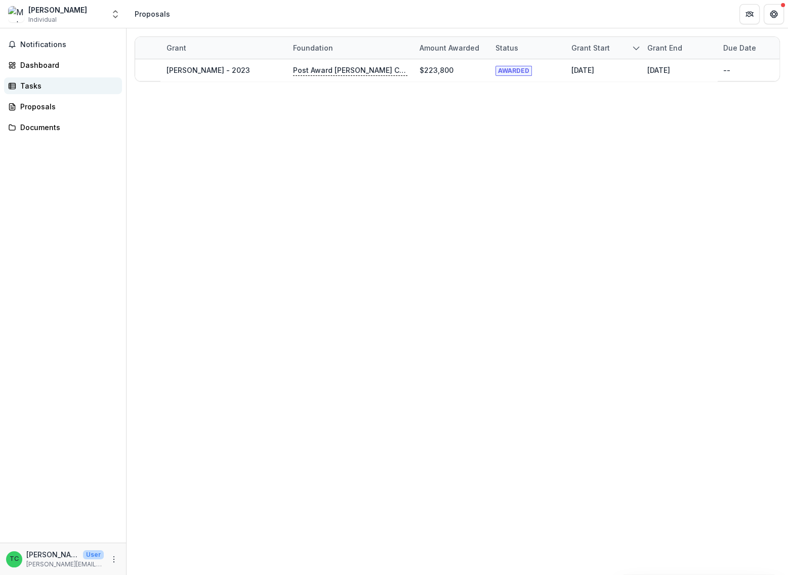
click at [34, 86] on div "Tasks" at bounding box center [67, 86] width 94 height 11
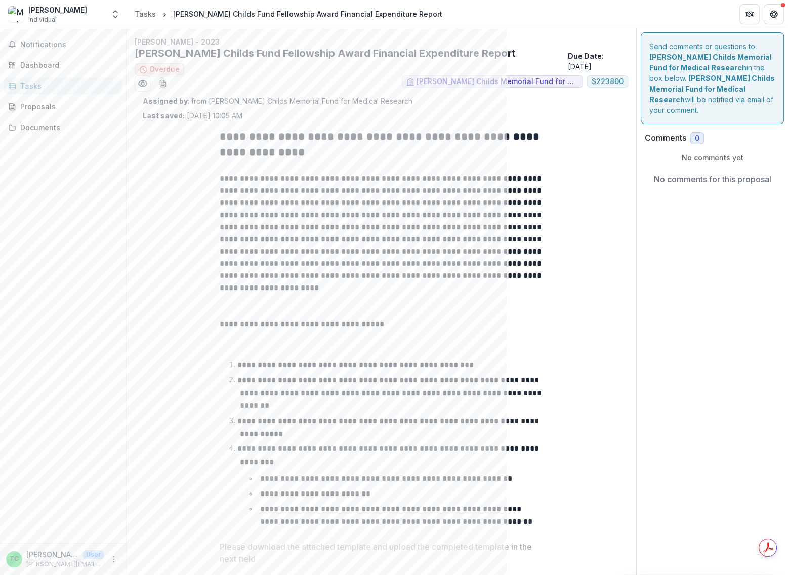
click at [34, 87] on div "Tasks" at bounding box center [67, 86] width 94 height 11
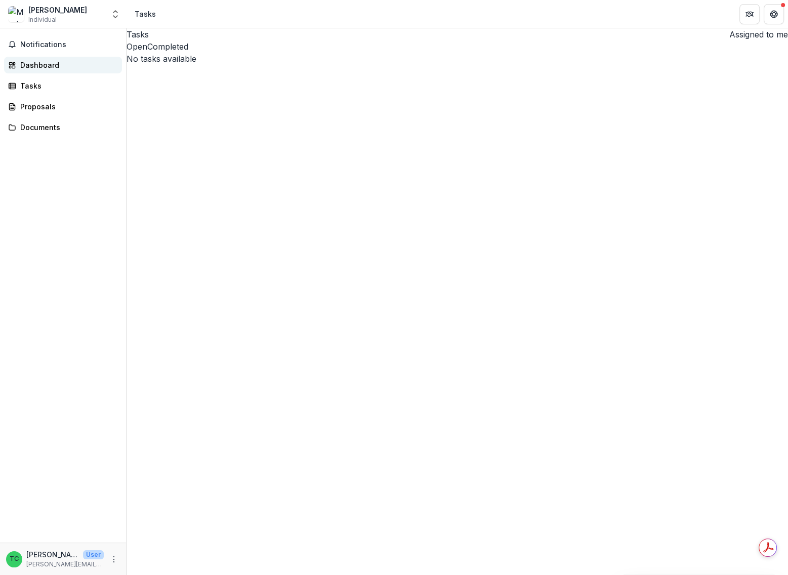
click at [40, 58] on link "Dashboard" at bounding box center [63, 65] width 118 height 17
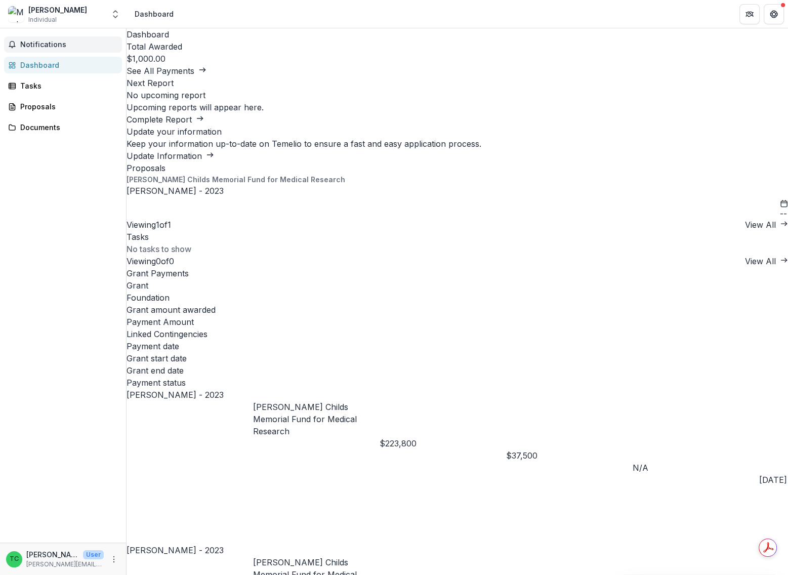
click at [45, 44] on span "Notifications" at bounding box center [69, 45] width 98 height 9
click at [113, 7] on button "Open entity switcher" at bounding box center [115, 14] width 14 height 20
